Goal: Navigation & Orientation: Find specific page/section

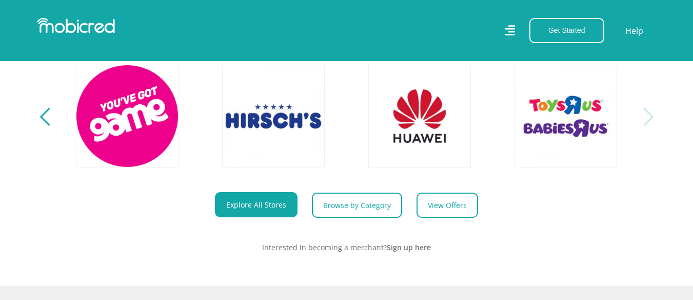
scroll to position [411, 0]
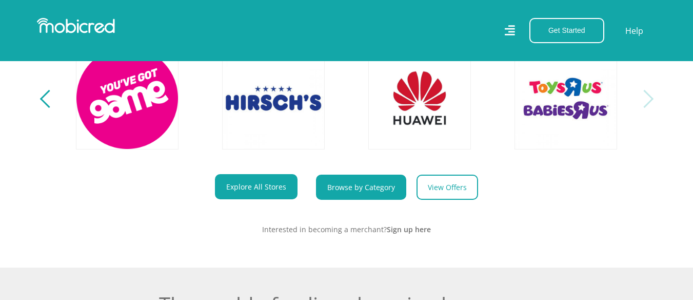
click at [326, 188] on link "Browse by Category" at bounding box center [361, 187] width 90 height 25
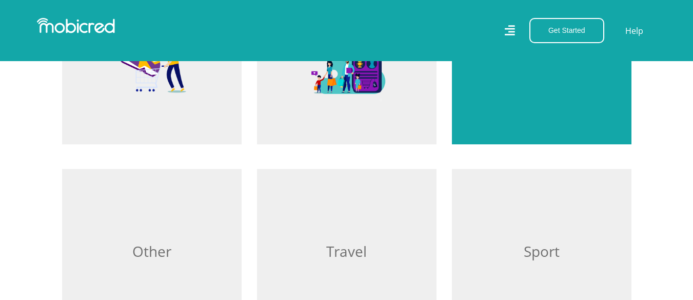
scroll to position [821, 0]
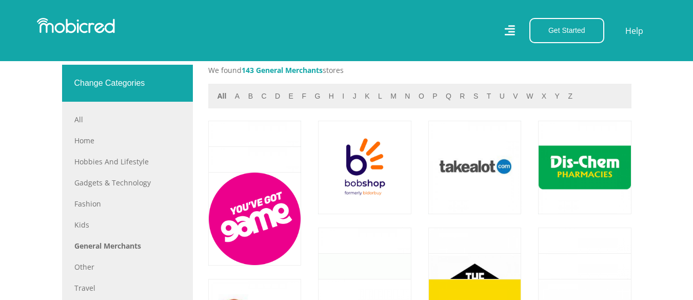
scroll to position [462, 0]
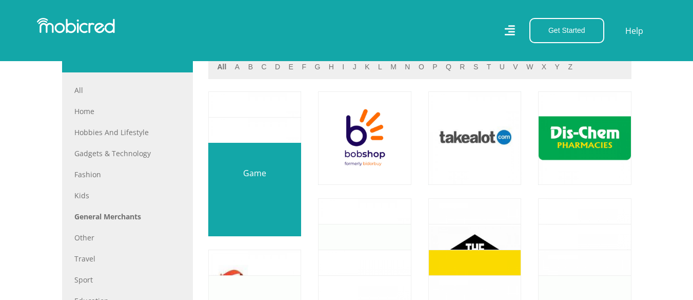
click at [260, 171] on link at bounding box center [254, 188] width 109 height 109
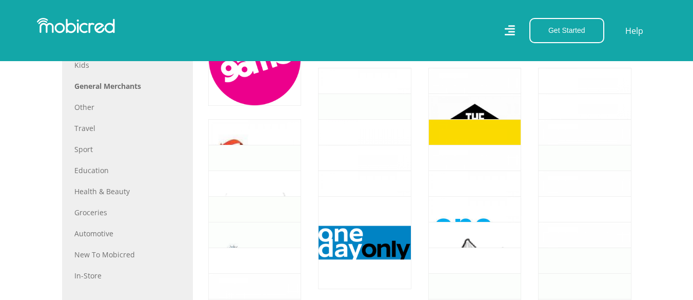
scroll to position [667, 0]
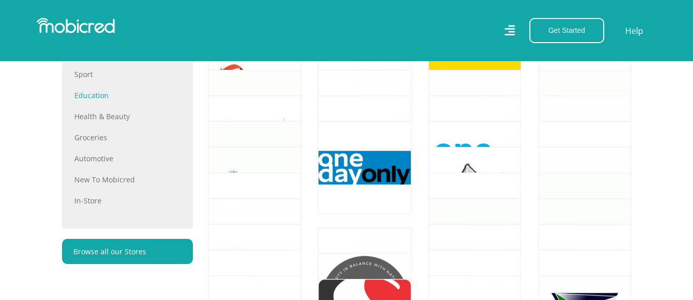
click at [88, 93] on link "Education" at bounding box center [127, 95] width 106 height 11
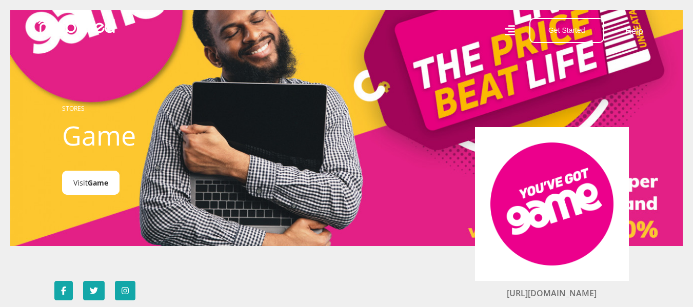
click at [103, 178] on link "Visit Game" at bounding box center [90, 183] width 57 height 24
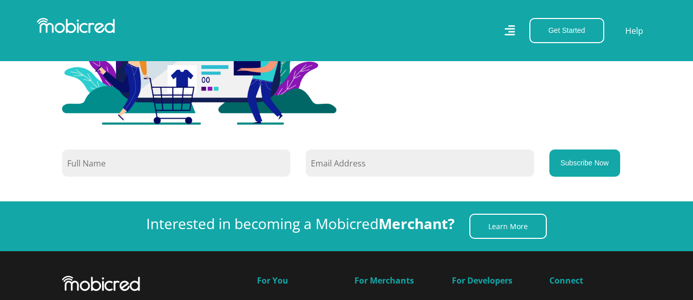
scroll to position [1643, 0]
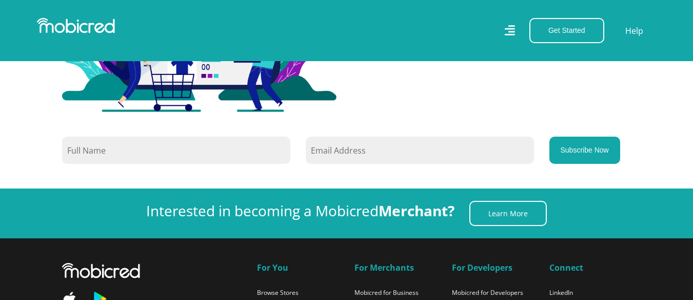
click at [162, 142] on input "text" at bounding box center [176, 150] width 228 height 27
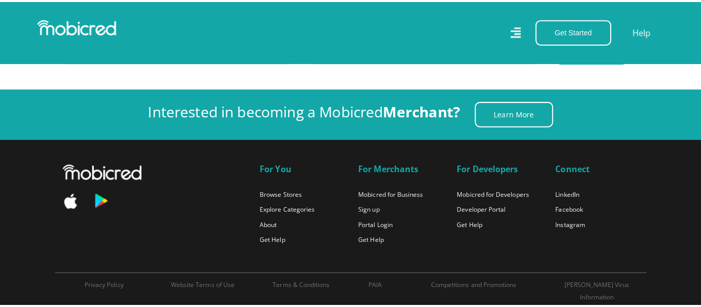
scroll to position [1745, 0]
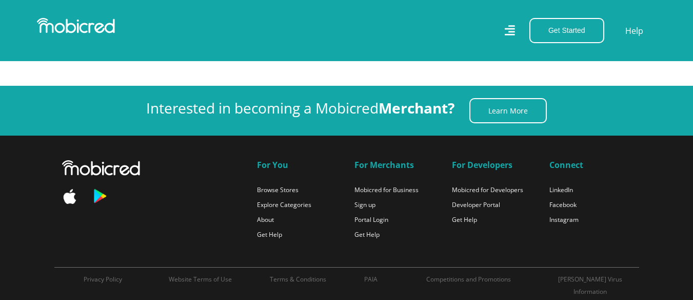
click at [507, 28] on icon at bounding box center [510, 30] width 10 height 15
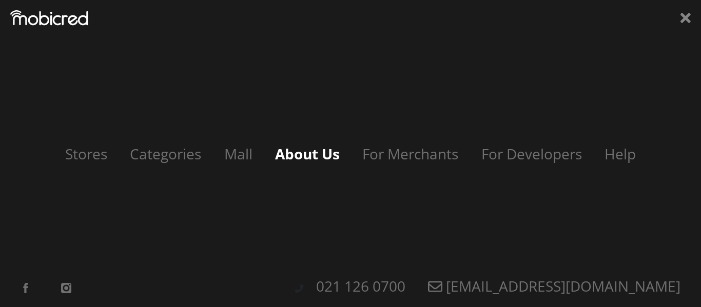
click at [281, 154] on link "About Us" at bounding box center [307, 154] width 85 height 20
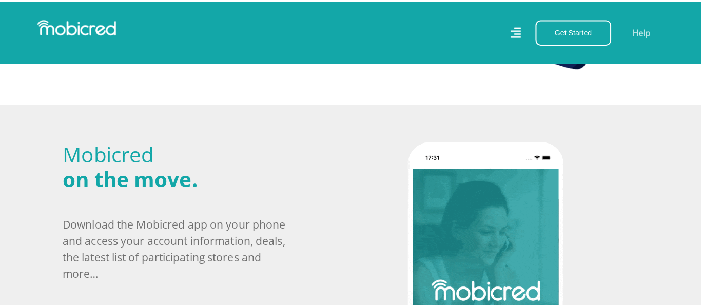
scroll to position [359, 0]
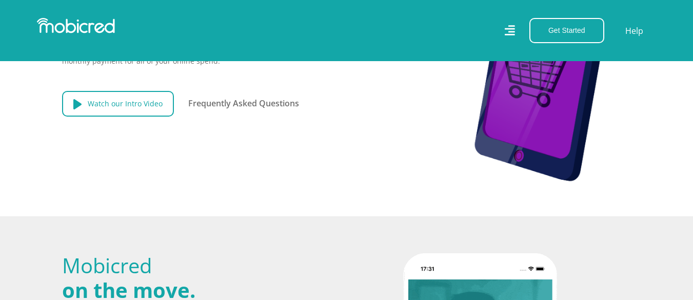
click at [128, 99] on link "Watch our Intro Video" at bounding box center [118, 104] width 112 height 26
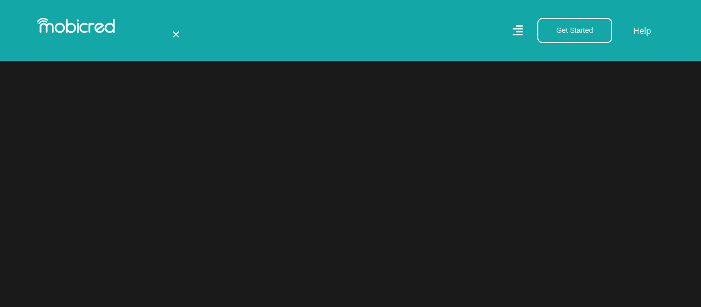
click at [515, 29] on div "×" at bounding box center [351, 138] width 380 height 249
click at [522, 29] on div "×" at bounding box center [351, 138] width 380 height 249
click at [173, 30] on span "×" at bounding box center [176, 34] width 8 height 20
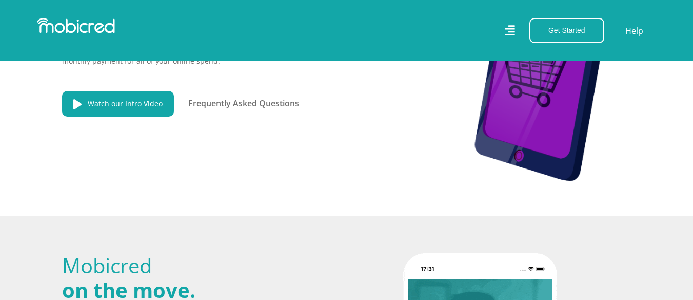
click at [509, 27] on icon at bounding box center [510, 30] width 11 height 15
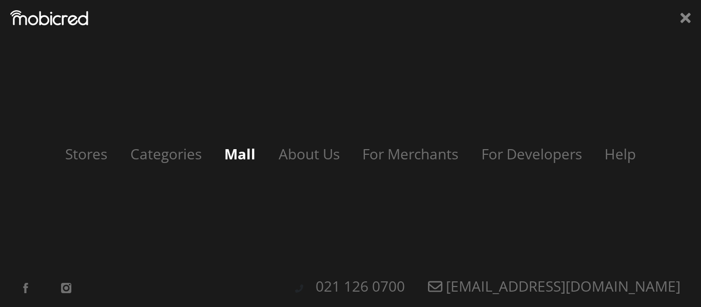
click at [229, 151] on link "Mall" at bounding box center [240, 154] width 52 height 20
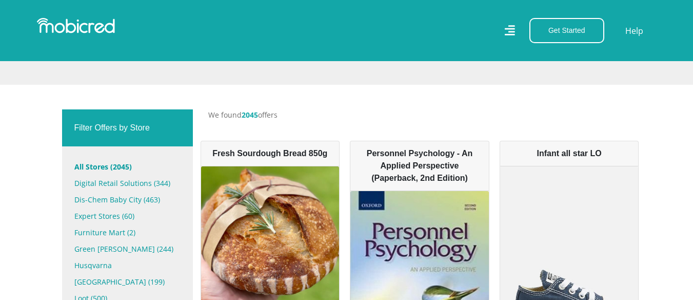
scroll to position [308, 0]
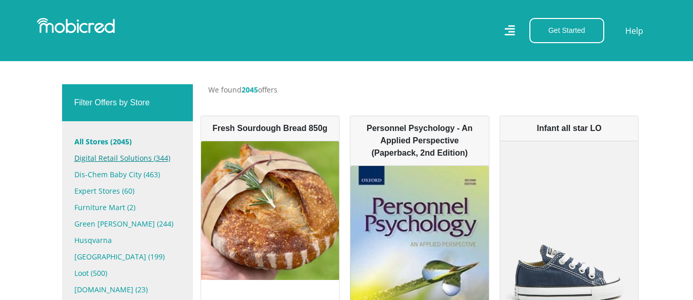
click at [138, 155] on link "Digital Retail Solutions (344)" at bounding box center [127, 158] width 106 height 16
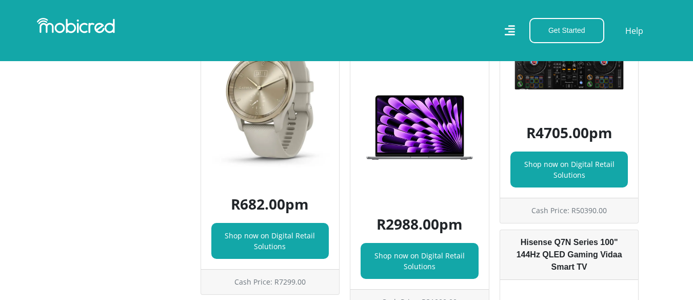
scroll to position [1078, 0]
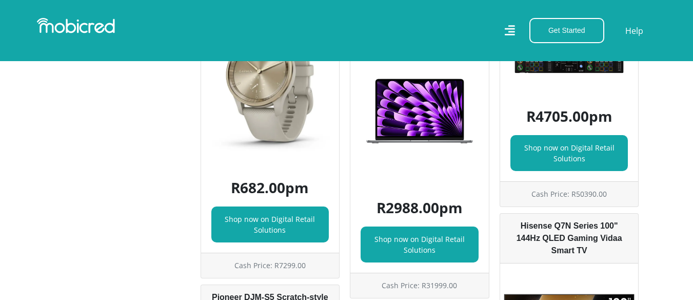
click at [406, 127] on img at bounding box center [420, 111] width 139 height 139
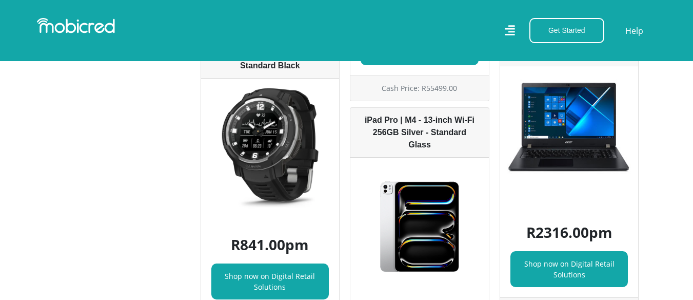
scroll to position [1591, 0]
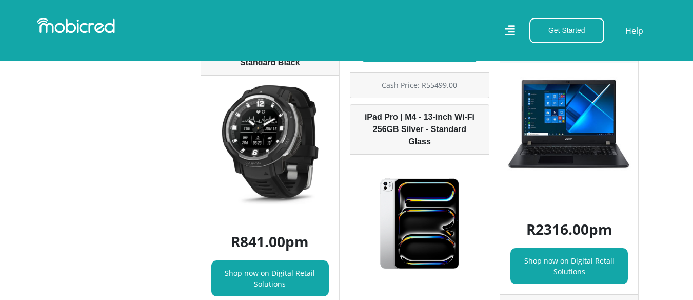
click at [541, 147] on img at bounding box center [569, 132] width 139 height 139
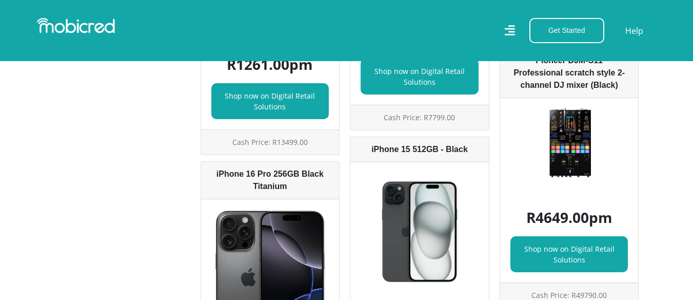
scroll to position [6981, 0]
